Goal: Task Accomplishment & Management: Use online tool/utility

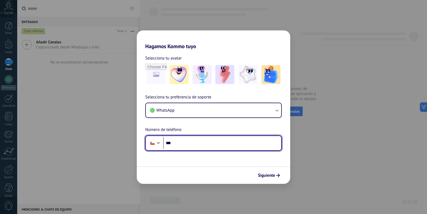
click at [182, 142] on input "***" at bounding box center [222, 143] width 118 height 12
type input "**********"
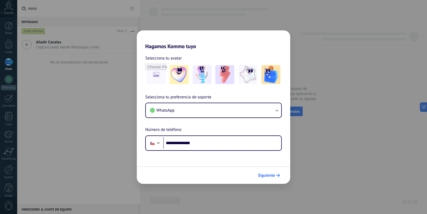
click at [269, 175] on span "Siguiente" at bounding box center [266, 176] width 17 height 4
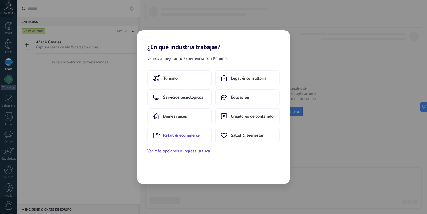
click at [183, 135] on span "Retail & ecommerce" at bounding box center [181, 135] width 37 height 5
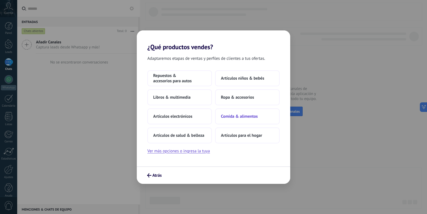
click at [248, 116] on span "Comida & alimentos" at bounding box center [239, 116] width 37 height 5
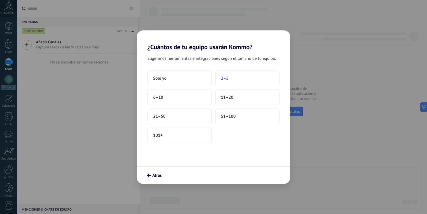
click at [226, 78] on span "2–5" at bounding box center [225, 78] width 8 height 5
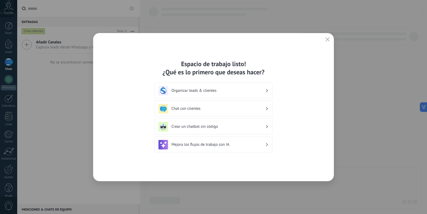
click at [267, 89] on icon at bounding box center [267, 90] width 2 height 3
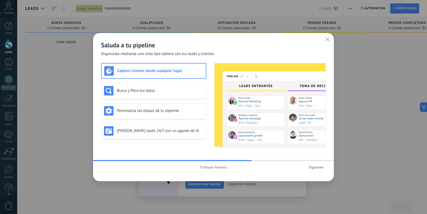
click at [327, 38] on icon "button" at bounding box center [328, 39] width 4 height 4
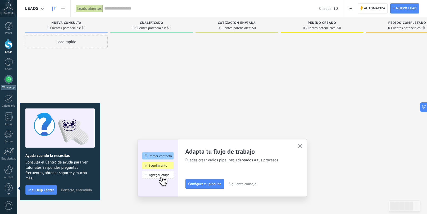
click at [8, 79] on div at bounding box center [9, 79] width 8 height 8
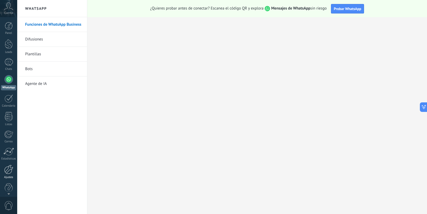
click at [7, 168] on div at bounding box center [8, 169] width 9 height 9
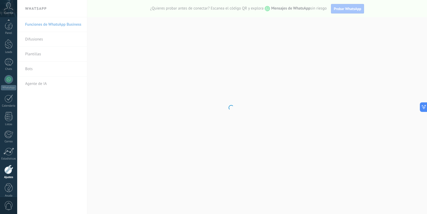
scroll to position [6, 0]
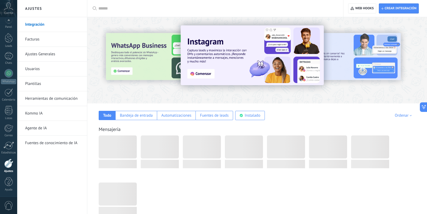
click at [32, 25] on link "Integración" at bounding box center [53, 24] width 57 height 15
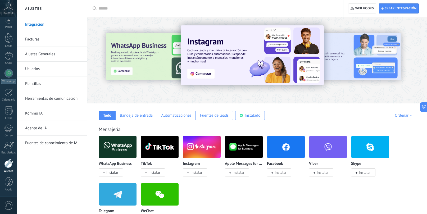
click at [112, 172] on span "Instalar" at bounding box center [112, 172] width 12 height 5
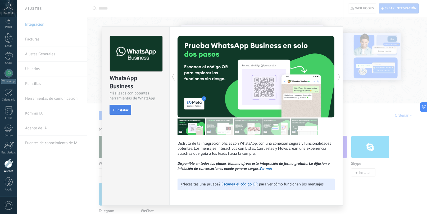
click at [123, 109] on span "Instalar" at bounding box center [122, 110] width 12 height 4
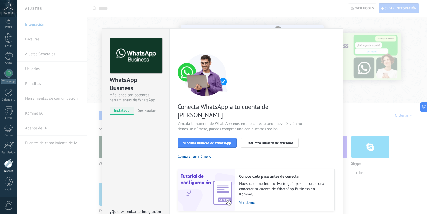
scroll to position [12, 0]
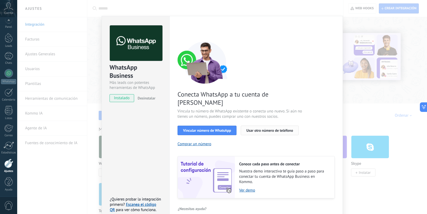
click at [255, 129] on span "Usar otro número de teléfono" at bounding box center [269, 131] width 47 height 4
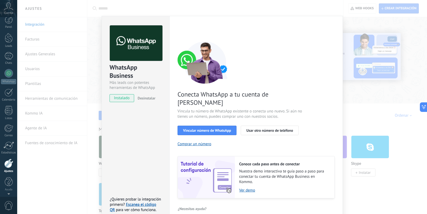
scroll to position [0, 0]
click at [8, 10] on icon at bounding box center [8, 6] width 9 height 8
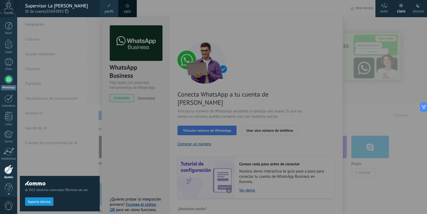
click at [9, 79] on div at bounding box center [9, 79] width 8 height 8
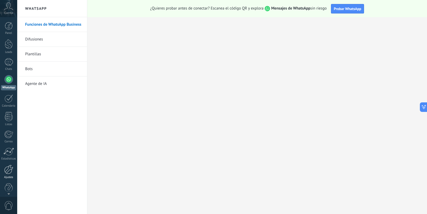
click at [8, 170] on div at bounding box center [8, 169] width 9 height 9
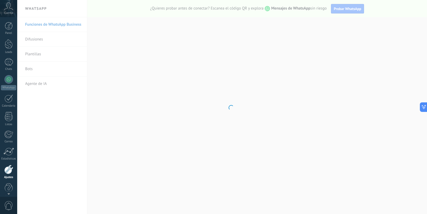
scroll to position [6, 0]
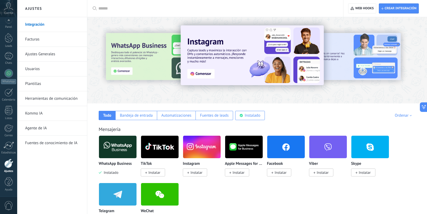
click at [116, 148] on img at bounding box center [118, 147] width 38 height 26
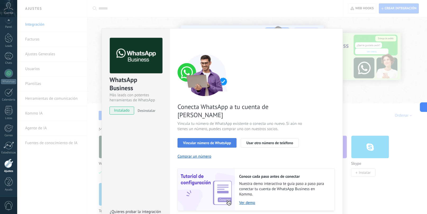
click at [211, 141] on span "Vincular número de WhatsApp" at bounding box center [207, 143] width 48 height 4
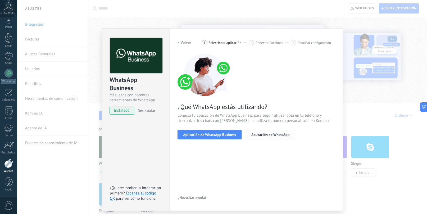
click at [258, 134] on span "Aplicación de WhatsApp" at bounding box center [270, 135] width 38 height 4
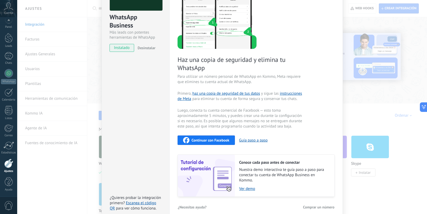
scroll to position [69, 0]
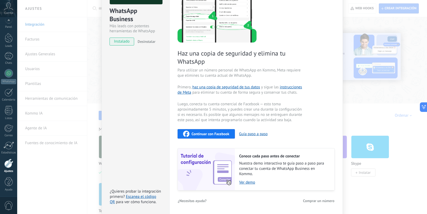
click at [213, 133] on span "Continuar con Facebook" at bounding box center [211, 134] width 38 height 4
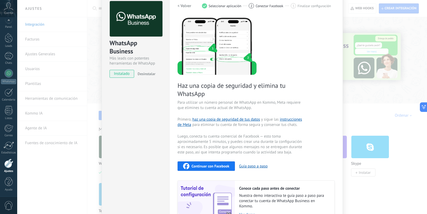
scroll to position [37, 0]
click at [8, 164] on div at bounding box center [8, 163] width 9 height 9
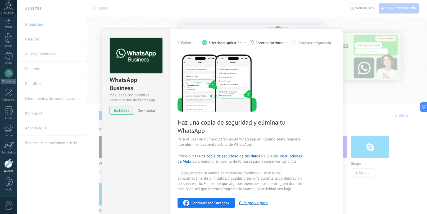
click at [185, 42] on h2 "< Volver" at bounding box center [185, 42] width 14 height 5
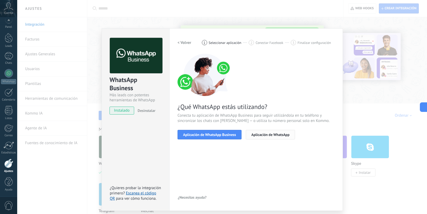
click at [265, 134] on span "Aplicación de WhatsApp" at bounding box center [270, 135] width 38 height 4
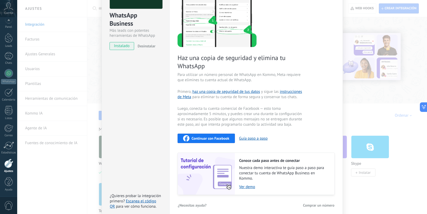
scroll to position [69, 0]
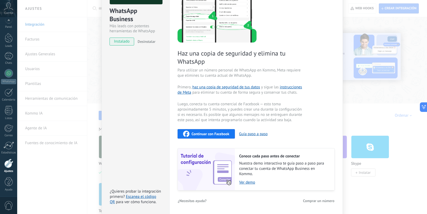
click at [312, 201] on span "Comprar un número" at bounding box center [319, 201] width 32 height 4
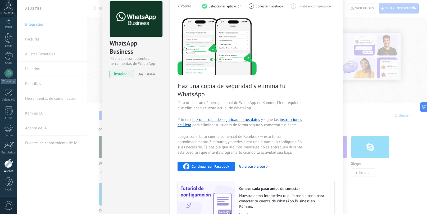
scroll to position [32, 0]
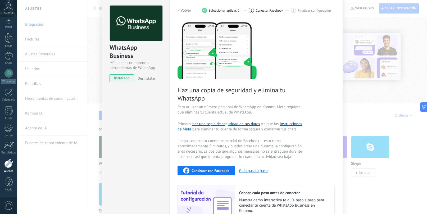
click at [205, 170] on span "Continuar con Facebook" at bounding box center [211, 171] width 38 height 4
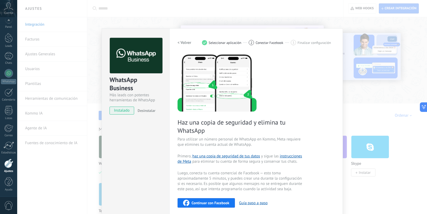
click at [64, 22] on div "WhatsApp Business Más leads con potentes herramientas de WhatsApp instalado Des…" at bounding box center [222, 107] width 410 height 214
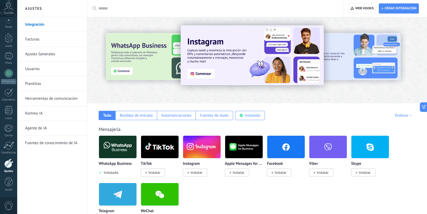
click at [10, 8] on icon at bounding box center [8, 6] width 9 height 8
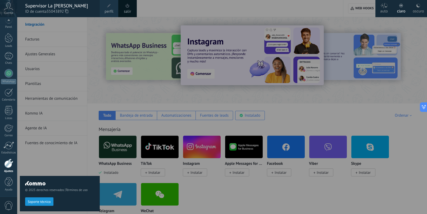
click at [8, 163] on div at bounding box center [8, 163] width 9 height 9
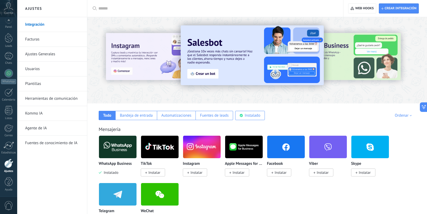
click at [117, 147] on img at bounding box center [118, 147] width 38 height 26
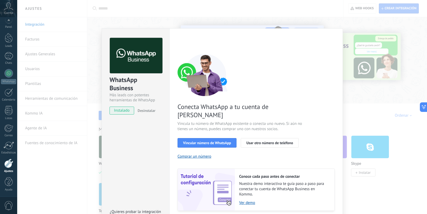
scroll to position [12, 0]
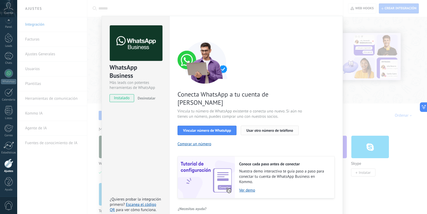
click at [255, 129] on span "Usar otro número de teléfono" at bounding box center [269, 131] width 47 height 4
